Goal: Task Accomplishment & Management: Use online tool/utility

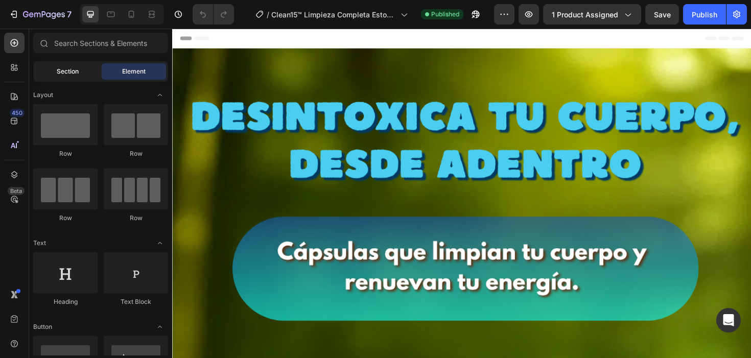
click at [78, 74] on span "Section" at bounding box center [68, 71] width 22 height 9
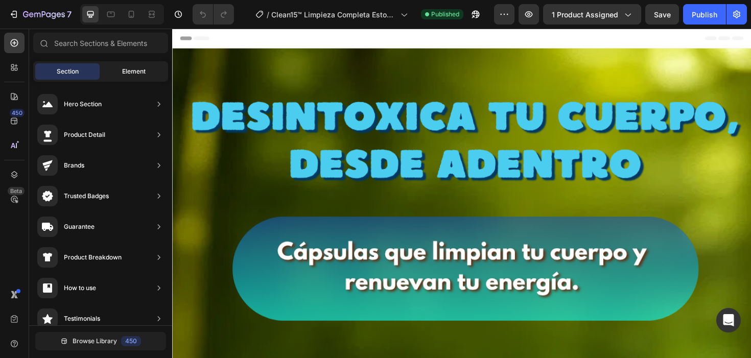
click at [123, 67] on span "Element" at bounding box center [134, 71] width 24 height 9
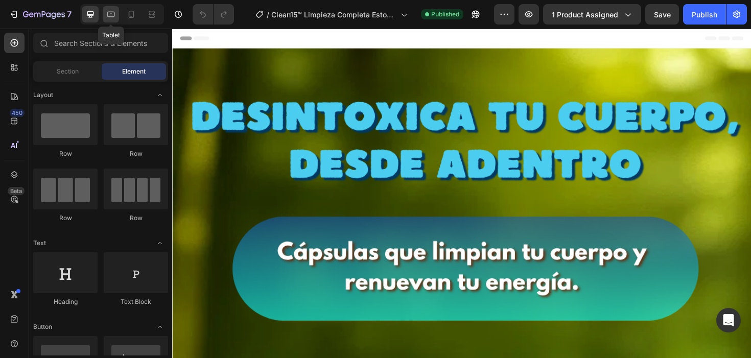
click at [113, 19] on icon at bounding box center [111, 14] width 10 height 10
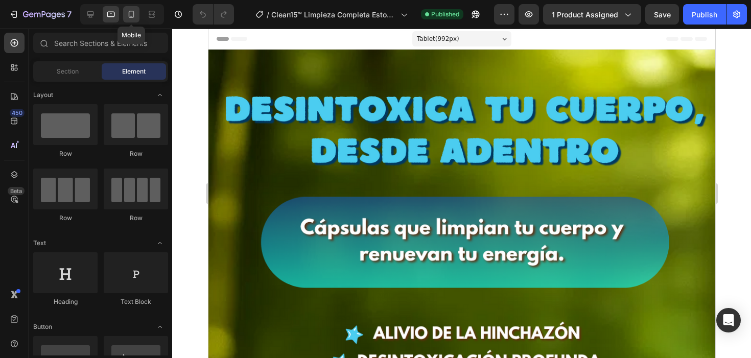
click at [131, 17] on icon at bounding box center [132, 14] width 6 height 7
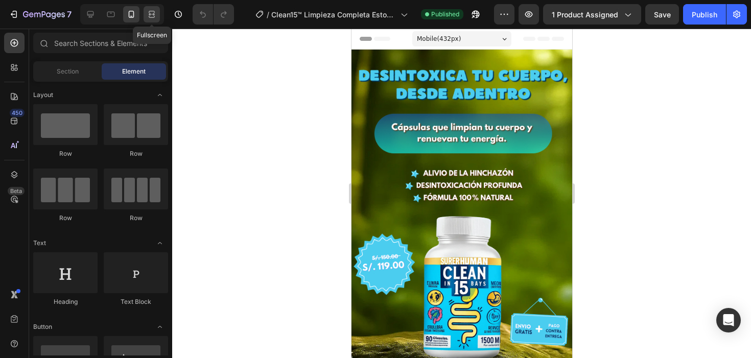
click at [147, 16] on icon at bounding box center [152, 14] width 10 height 10
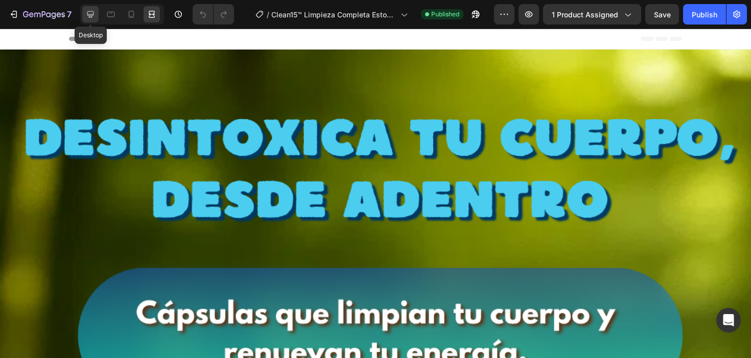
click at [88, 17] on icon at bounding box center [90, 14] width 7 height 7
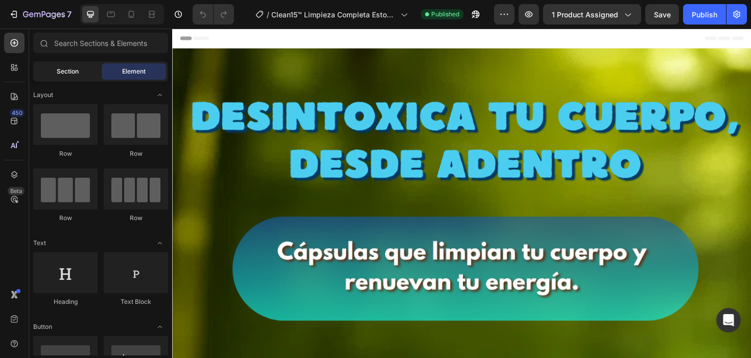
click at [79, 78] on div "Section" at bounding box center [67, 71] width 64 height 16
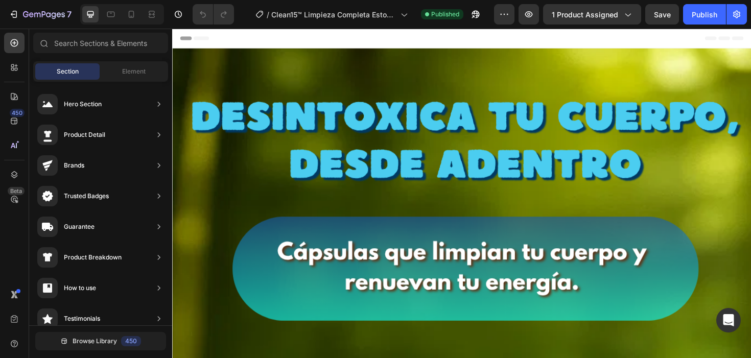
click at [120, 81] on div "Section Element" at bounding box center [100, 71] width 135 height 20
click at [123, 70] on span "Element" at bounding box center [134, 71] width 24 height 9
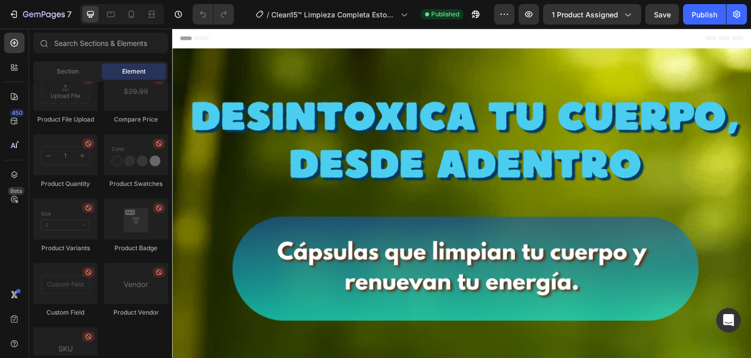
scroll to position [1950, 0]
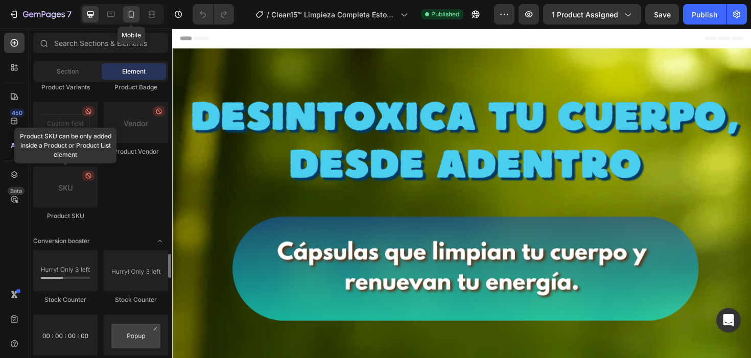
click at [129, 19] on icon at bounding box center [131, 14] width 10 height 10
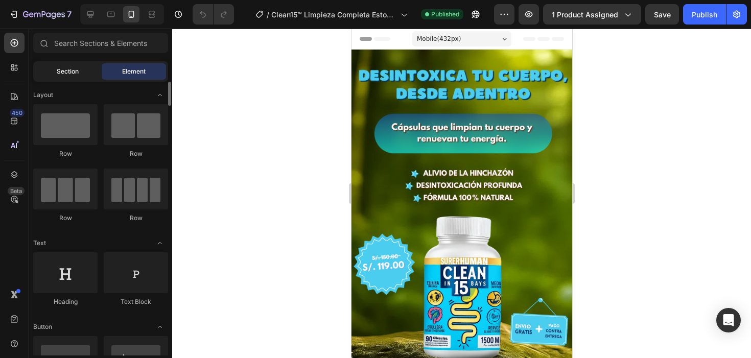
click at [64, 65] on div "Section" at bounding box center [67, 71] width 64 height 16
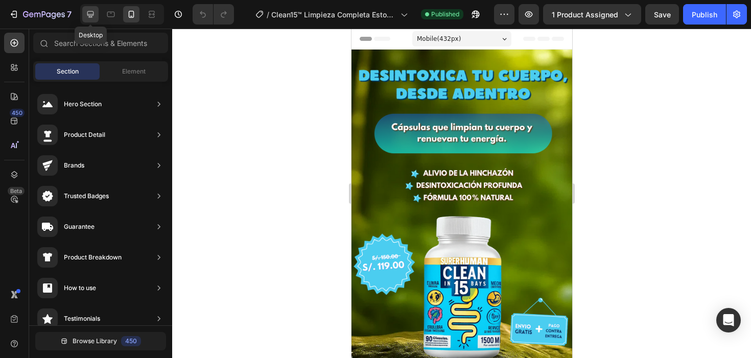
click at [96, 13] on div at bounding box center [90, 14] width 16 height 16
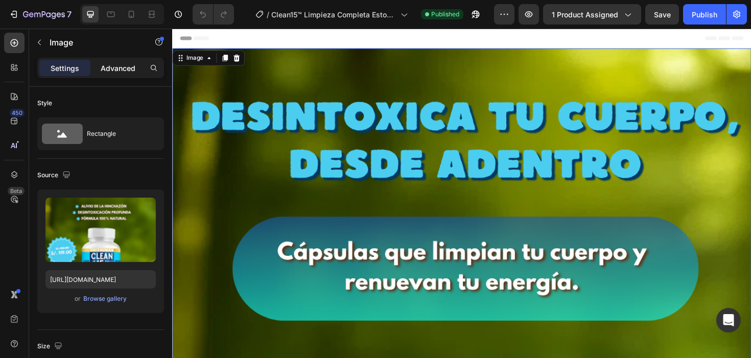
click at [120, 68] on p "Advanced" at bounding box center [118, 68] width 35 height 11
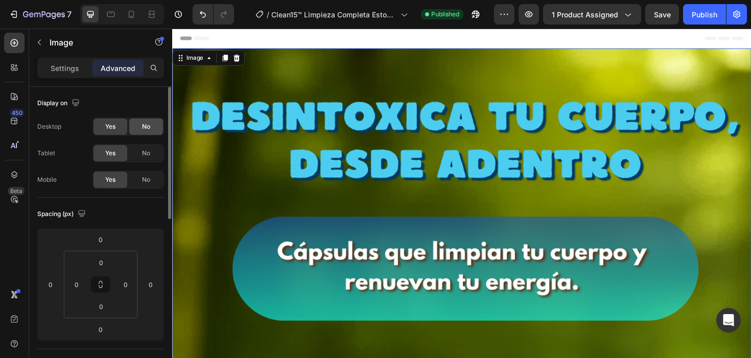
click at [146, 126] on span "No" at bounding box center [146, 126] width 8 height 9
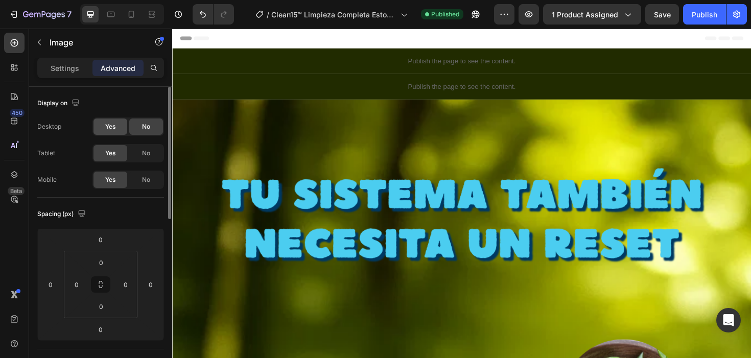
click at [116, 124] on div "Yes" at bounding box center [111, 127] width 34 height 16
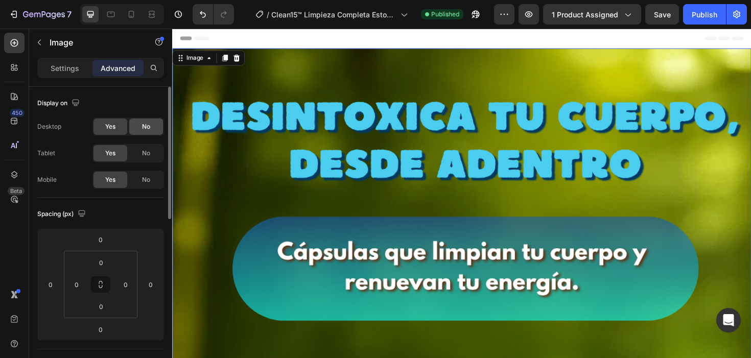
click at [134, 126] on div "No" at bounding box center [146, 127] width 34 height 16
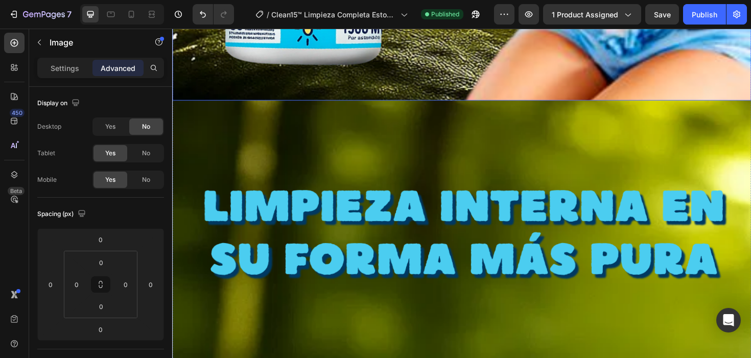
scroll to position [1061, 0]
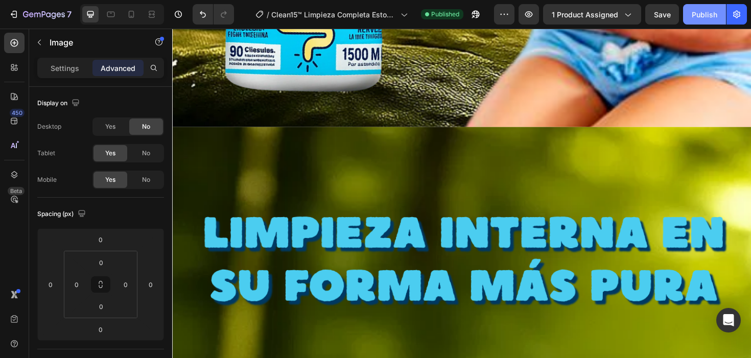
click at [695, 14] on div "Publish" at bounding box center [705, 14] width 26 height 11
click at [99, 126] on div "Yes" at bounding box center [111, 127] width 34 height 16
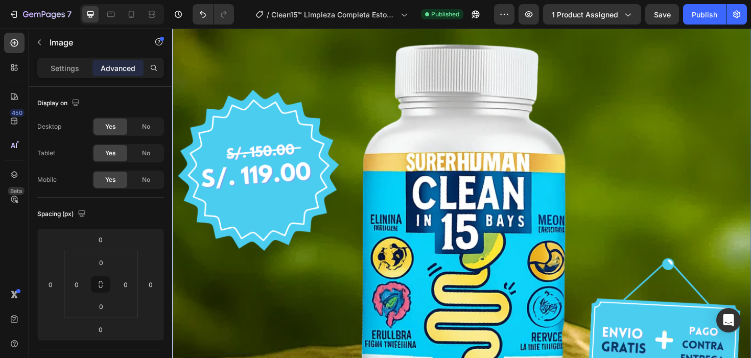
scroll to position [0, 0]
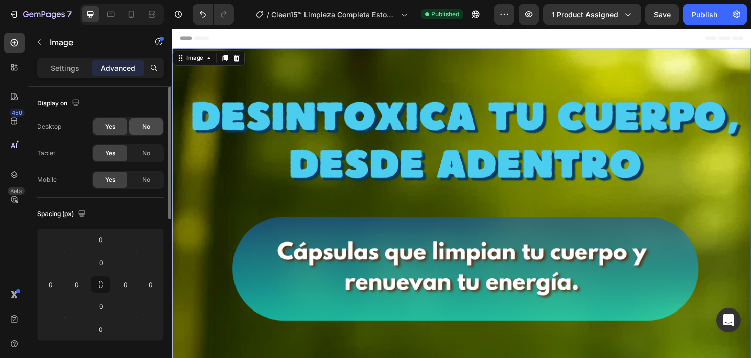
click at [149, 131] on span "No" at bounding box center [146, 126] width 8 height 9
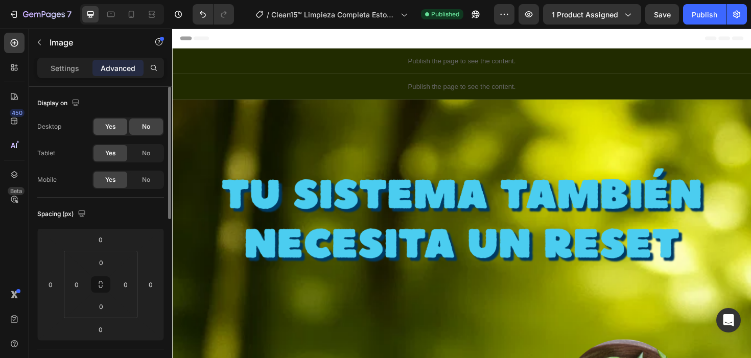
click at [113, 131] on div "Yes" at bounding box center [111, 127] width 34 height 16
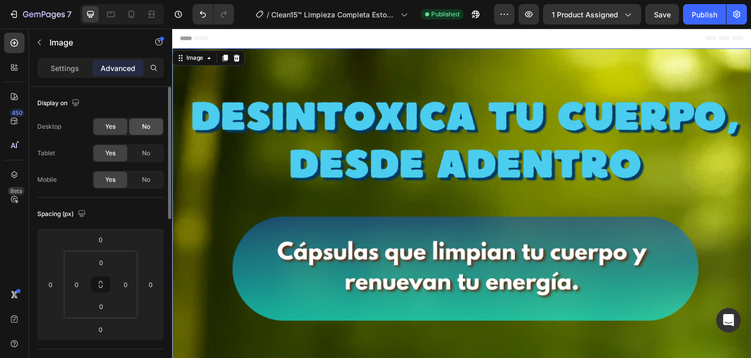
click at [152, 127] on div "No" at bounding box center [146, 127] width 34 height 16
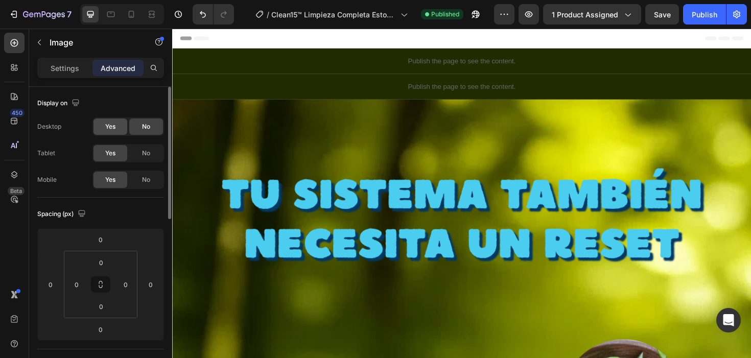
click at [119, 124] on div "Yes" at bounding box center [111, 127] width 34 height 16
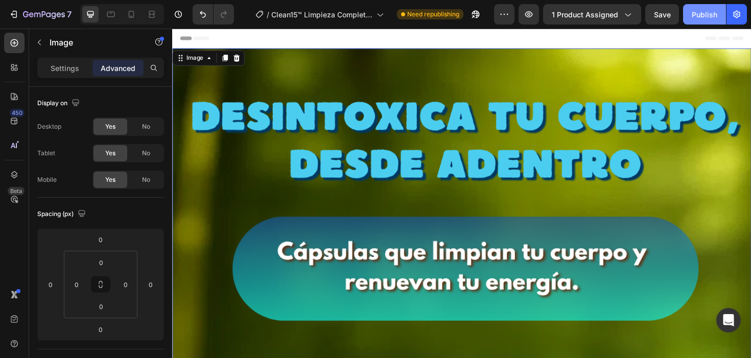
click at [692, 15] on button "Publish" at bounding box center [704, 14] width 43 height 20
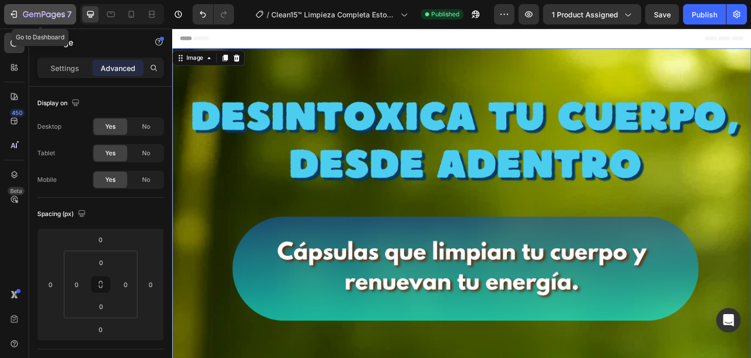
click at [33, 22] on button "7" at bounding box center [40, 14] width 72 height 20
